Goal: Transaction & Acquisition: Register for event/course

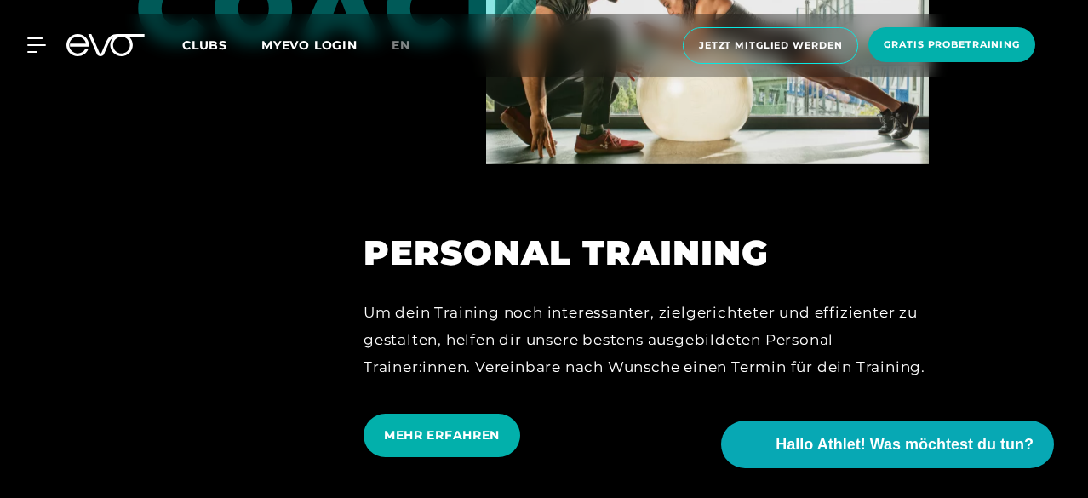
scroll to position [3831, 0]
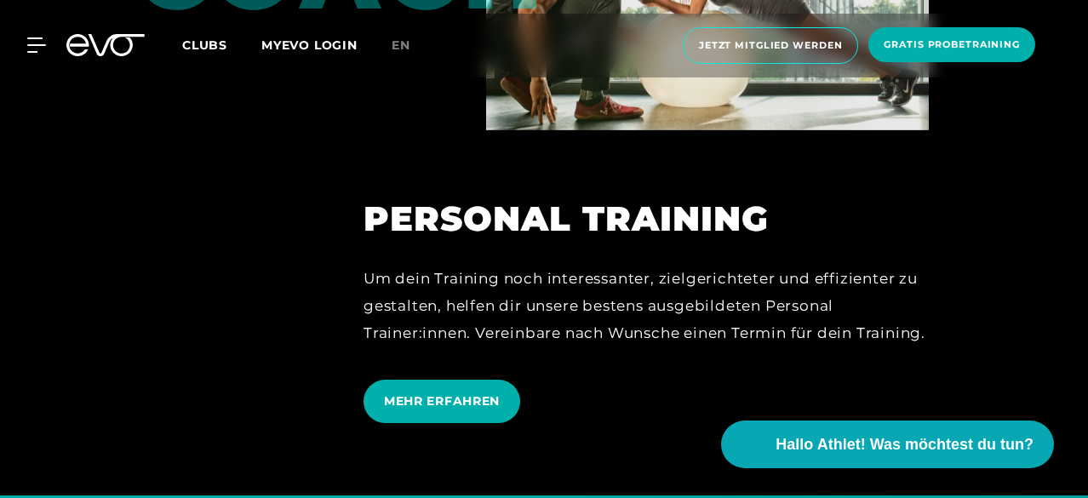
click at [227, 44] on span "Clubs" at bounding box center [204, 44] width 45 height 15
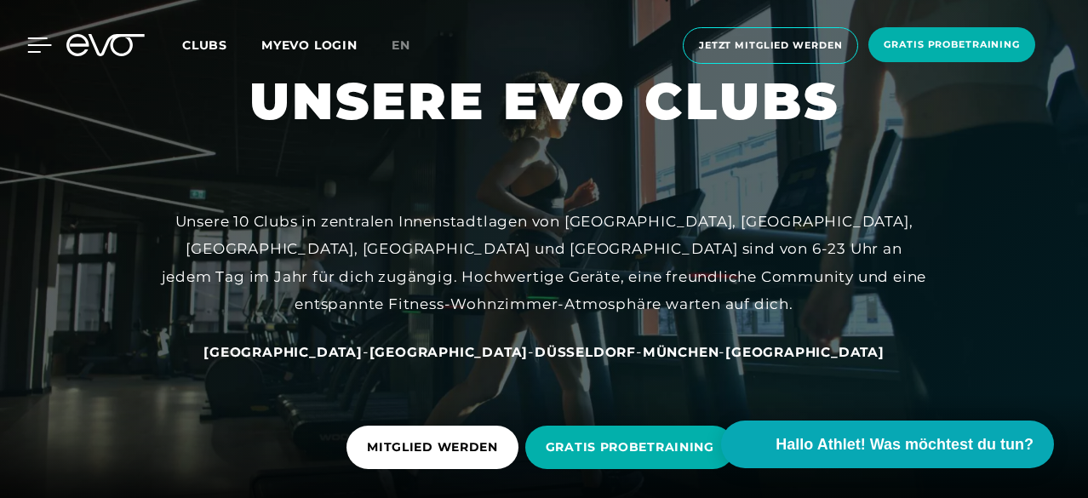
click at [26, 43] on div at bounding box center [26, 44] width 51 height 15
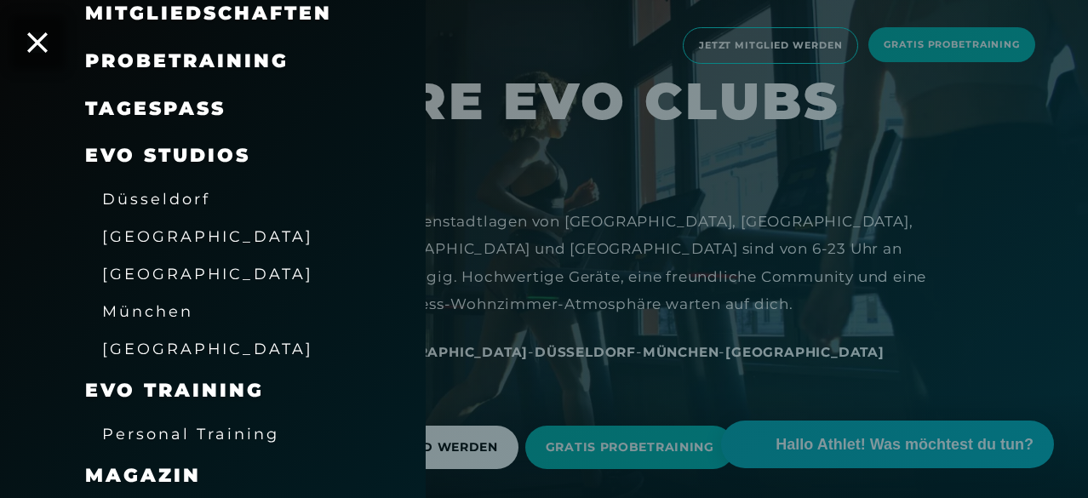
scroll to position [170, 0]
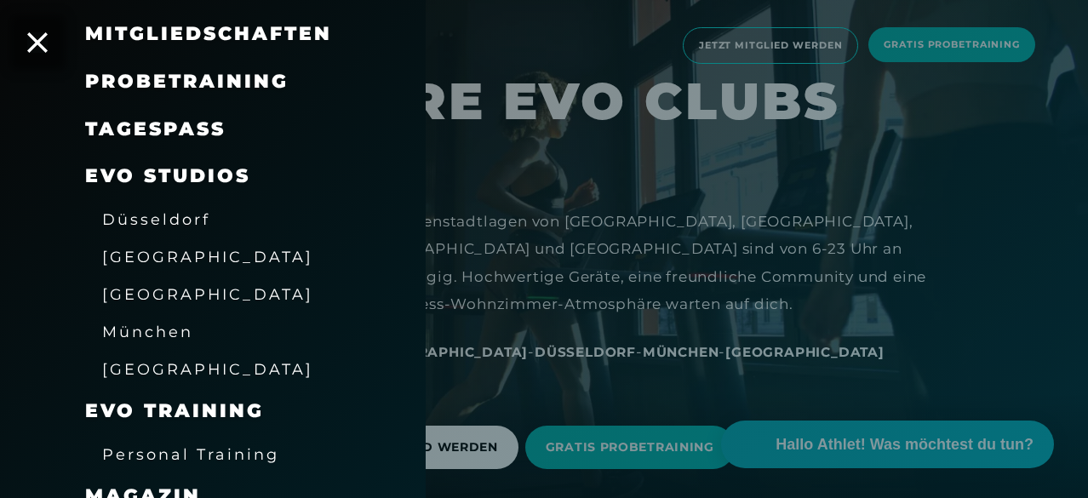
click at [172, 125] on link "TAGESPASS" at bounding box center [155, 128] width 140 height 23
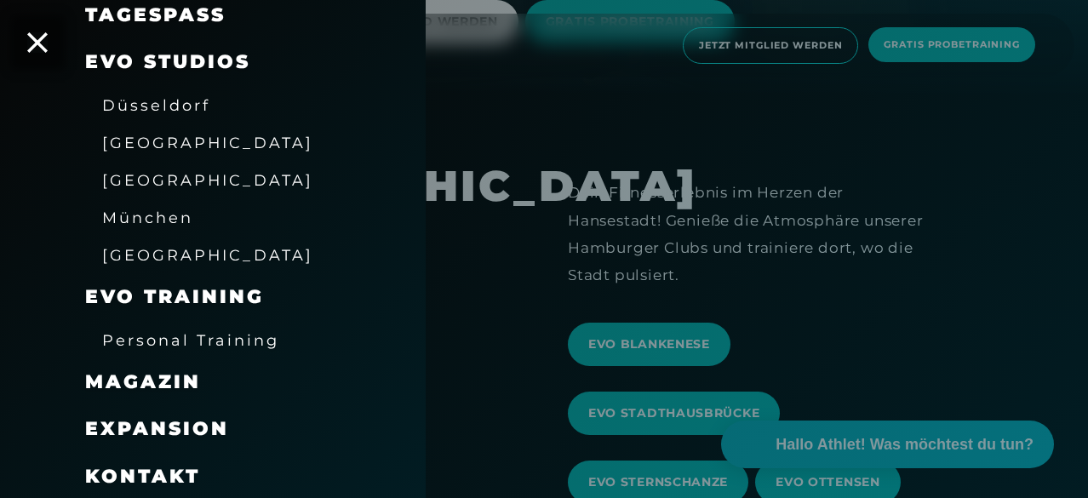
scroll to position [249, 0]
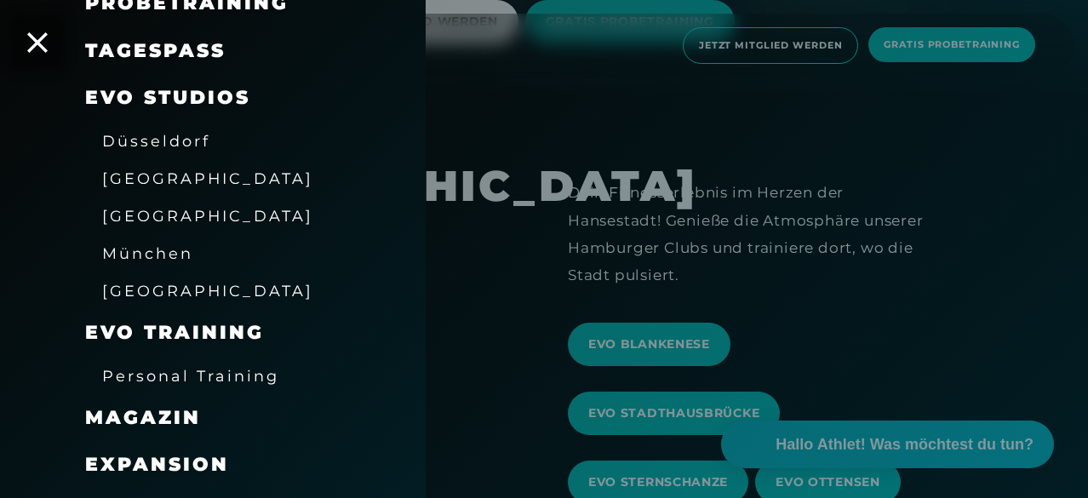
click at [220, 369] on span "Personal Training" at bounding box center [190, 376] width 177 height 18
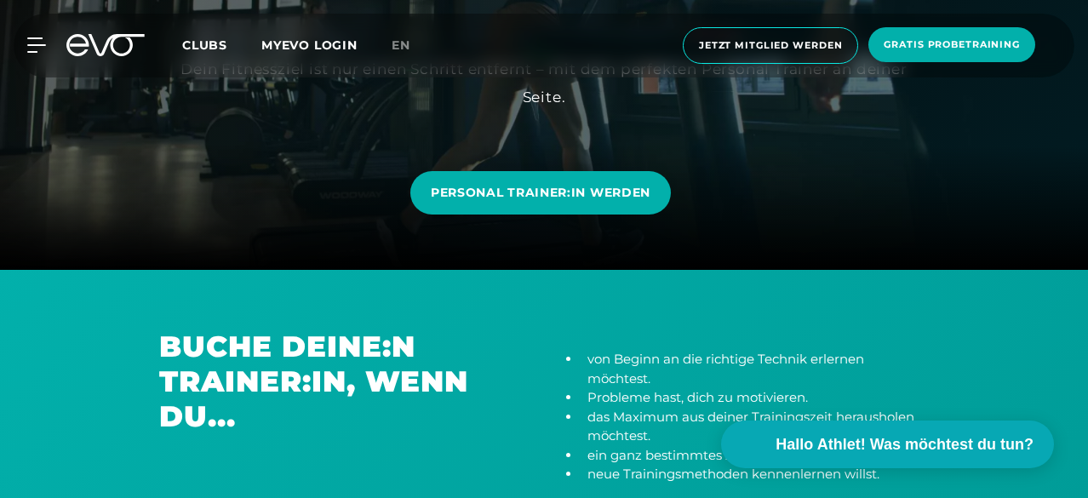
scroll to position [255, 0]
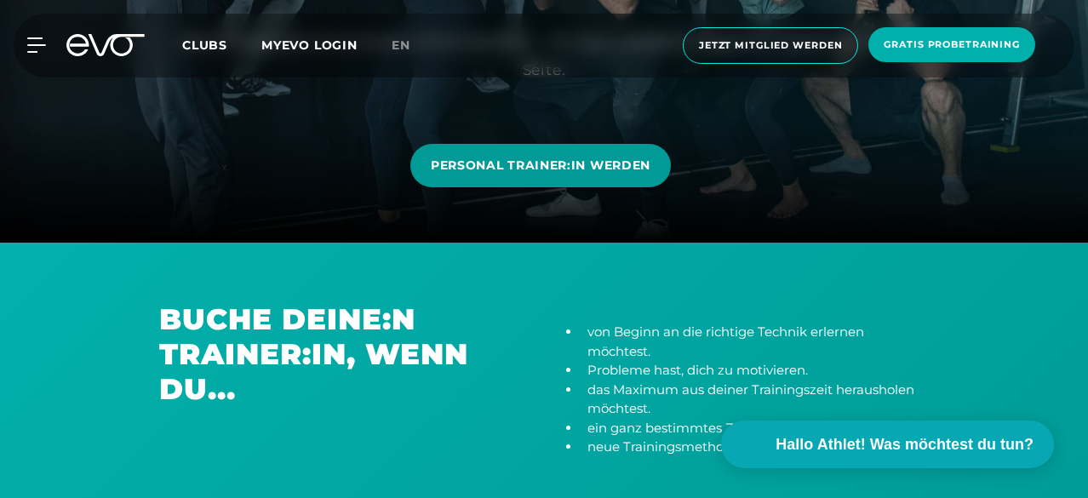
click at [552, 182] on link "PERSONAL TRAINER:IN WERDEN" at bounding box center [540, 165] width 260 height 43
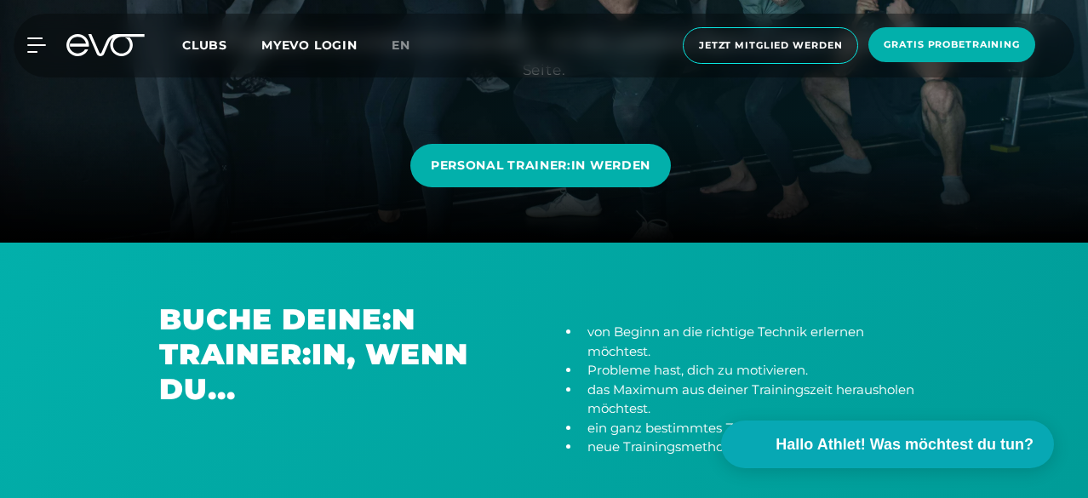
click at [227, 43] on span "Clubs" at bounding box center [204, 44] width 45 height 15
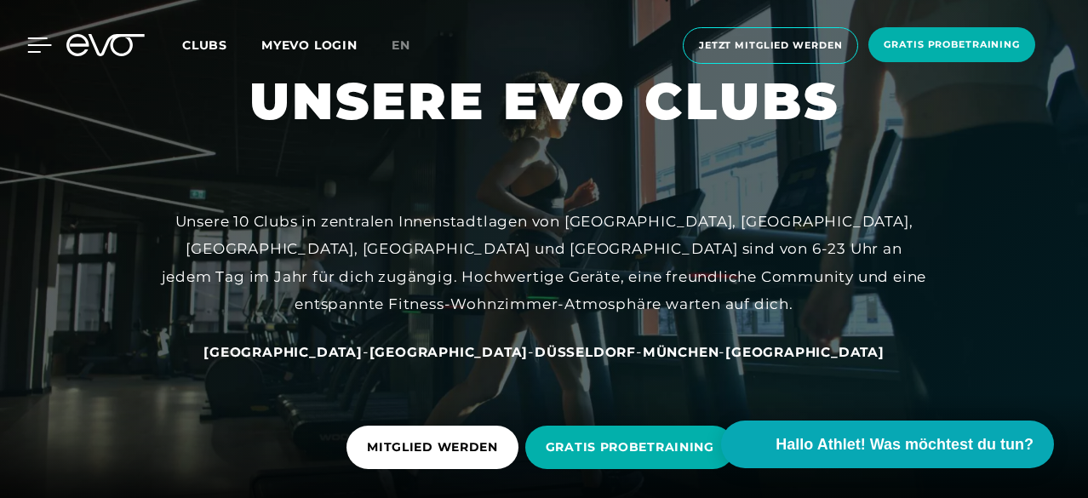
click at [41, 50] on icon at bounding box center [39, 44] width 25 height 15
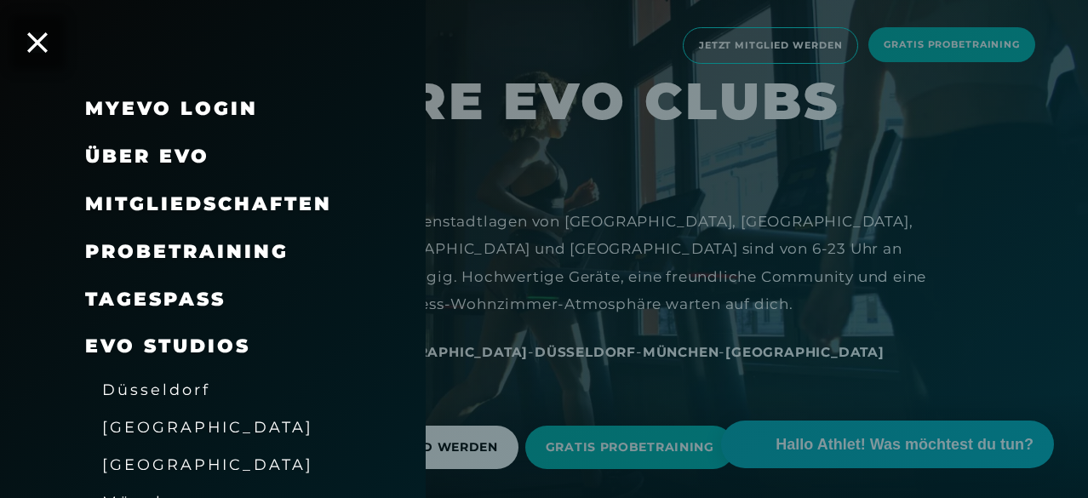
click at [215, 192] on div "Mitgliedschaften" at bounding box center [208, 204] width 247 height 27
click at [255, 204] on span "Mitgliedschaften" at bounding box center [208, 203] width 247 height 23
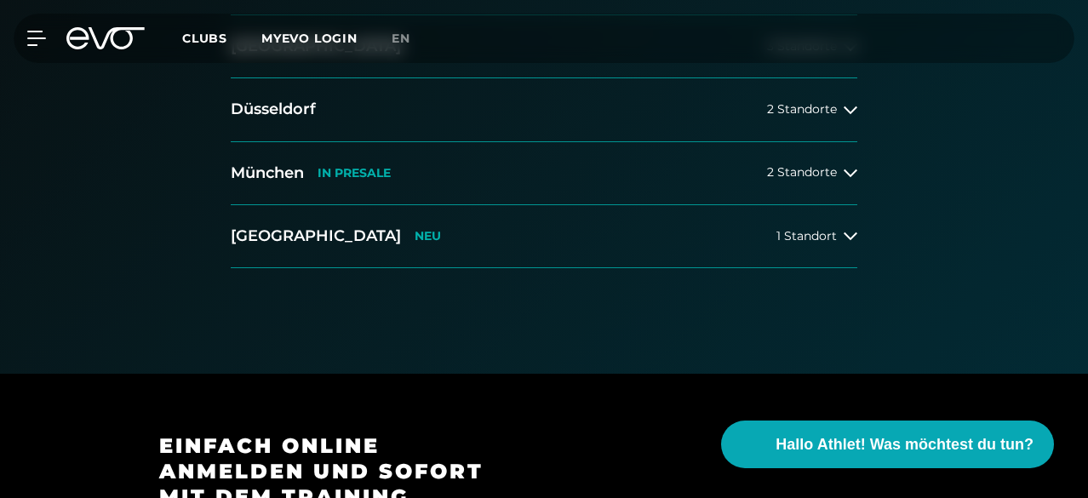
scroll to position [511, 0]
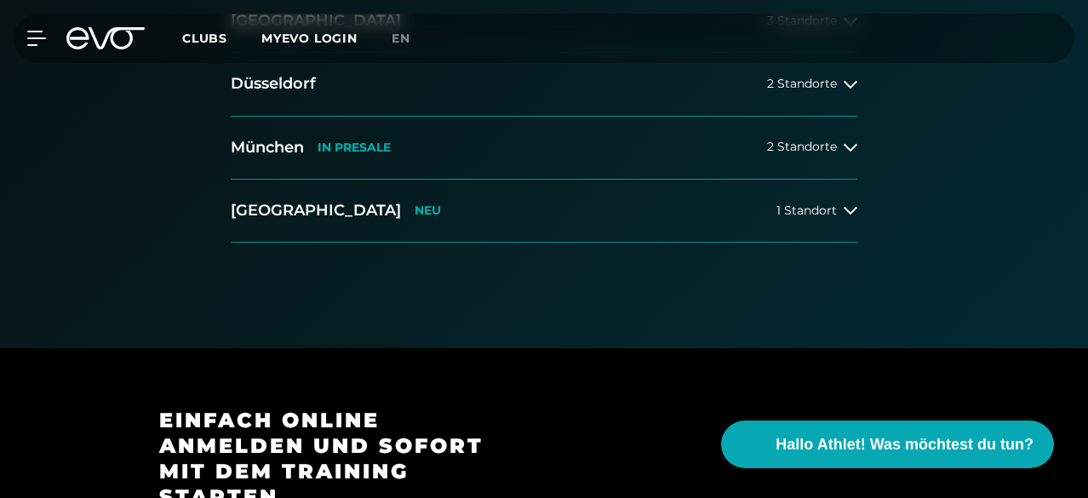
click at [362, 53] on button "[GEOGRAPHIC_DATA] 3 Standorte" at bounding box center [544, 21] width 627 height 63
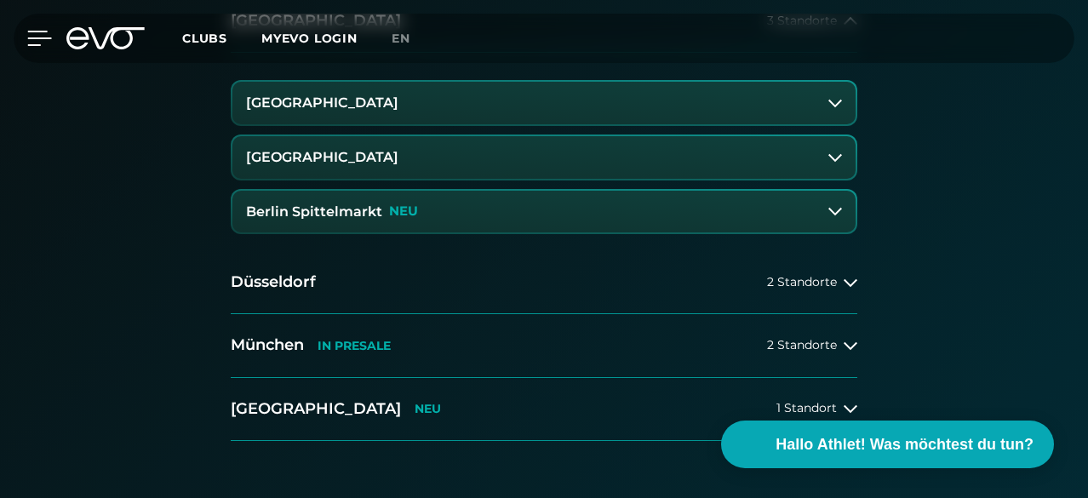
click at [34, 42] on icon at bounding box center [39, 38] width 25 height 15
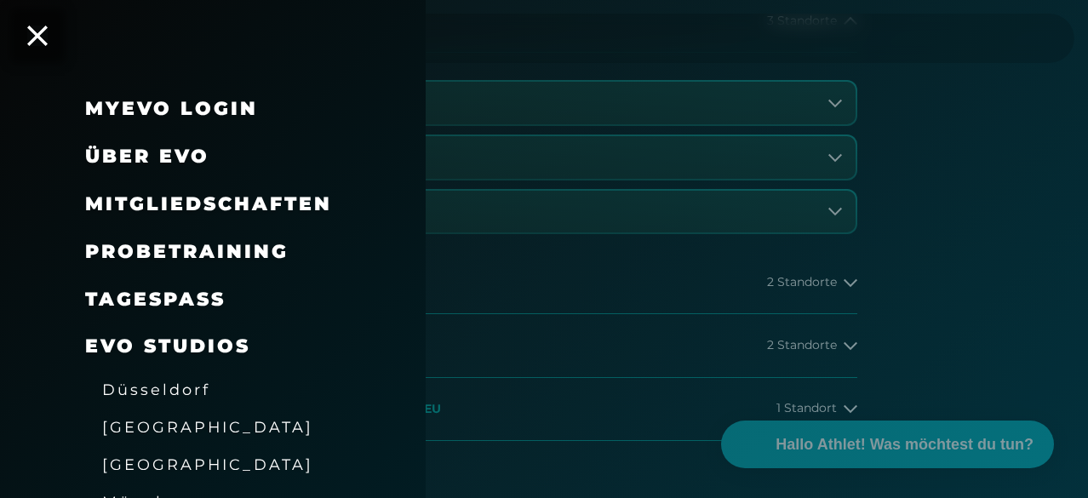
click at [175, 248] on span "Probetraining" at bounding box center [186, 251] width 203 height 23
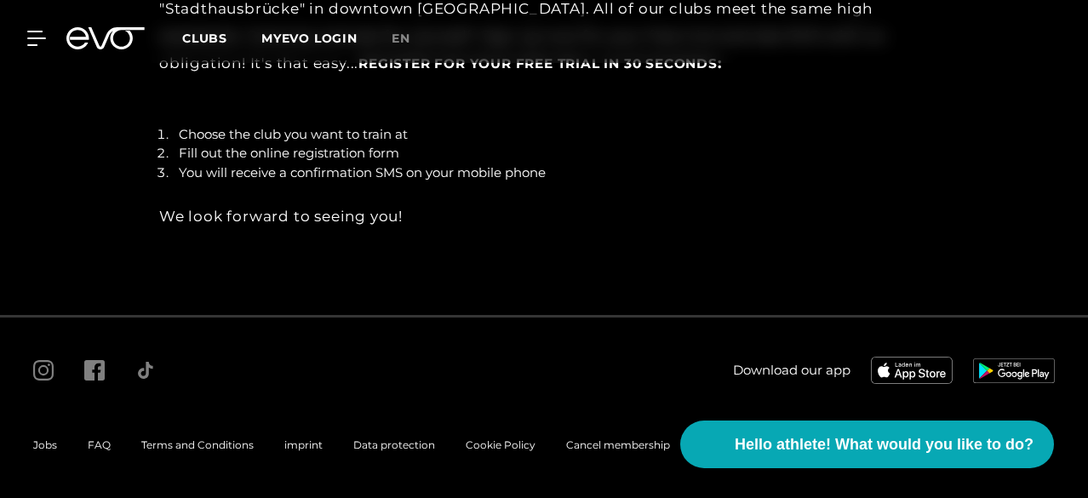
scroll to position [2711, 0]
